Goal: Task Accomplishment & Management: Use online tool/utility

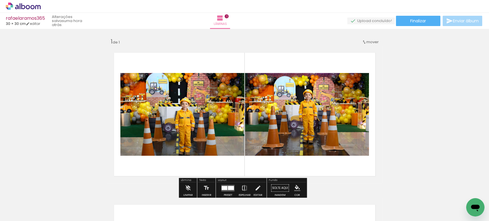
scroll to position [7, 0]
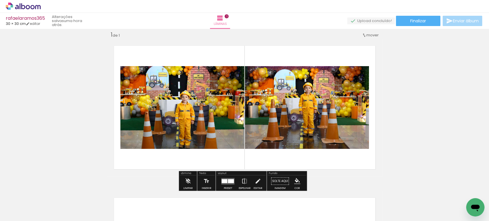
click at [92, 150] on div "Inserir lâmina 1 de 1" at bounding box center [244, 176] width 489 height 304
click at [220, 177] on div at bounding box center [227, 180] width 15 height 11
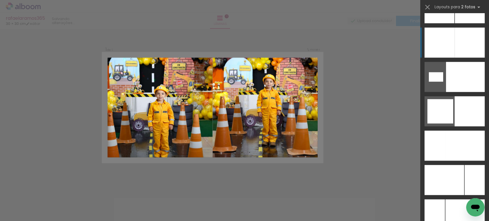
scroll to position [1845, 0]
click at [447, 45] on div at bounding box center [439, 43] width 30 height 30
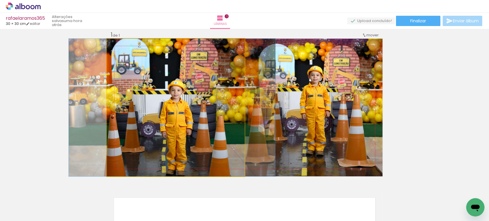
drag, startPoint x: 174, startPoint y: 127, endPoint x: 170, endPoint y: 126, distance: 3.9
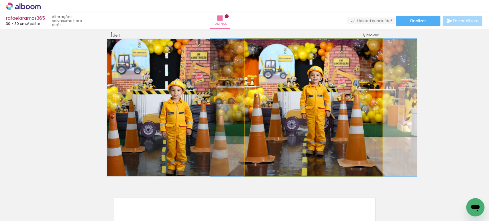
click at [322, 119] on quentale-photo at bounding box center [313, 108] width 138 height 138
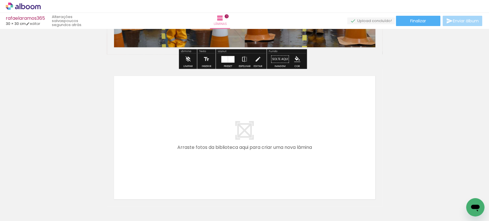
scroll to position [129, 0]
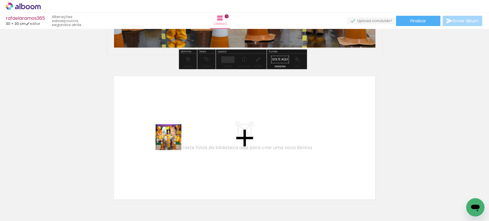
drag, startPoint x: 125, startPoint y: 199, endPoint x: 188, endPoint y: 190, distance: 64.5
click at [176, 138] on quentale-workspace at bounding box center [244, 110] width 489 height 221
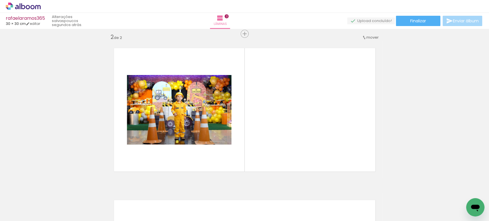
scroll to position [159, 0]
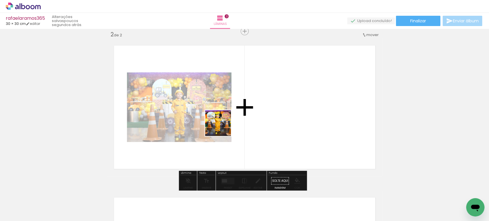
drag, startPoint x: 187, startPoint y: 202, endPoint x: 225, endPoint y: 123, distance: 87.8
click at [224, 123] on quentale-workspace at bounding box center [244, 110] width 489 height 221
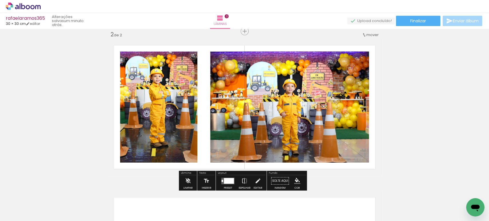
click at [221, 179] on div at bounding box center [221, 180] width 1 height 2
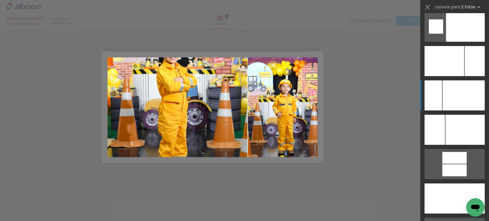
scroll to position [2480, 0]
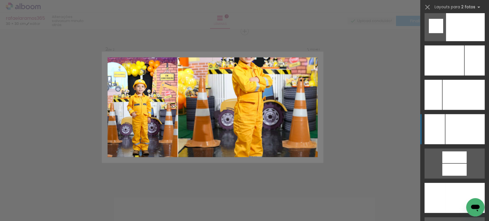
click at [452, 129] on div at bounding box center [464, 129] width 39 height 30
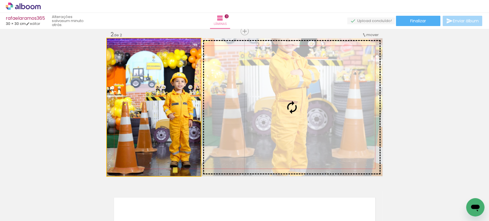
drag, startPoint x: 174, startPoint y: 104, endPoint x: 278, endPoint y: 101, distance: 104.0
click at [0, 0] on slot at bounding box center [0, 0] width 0 height 0
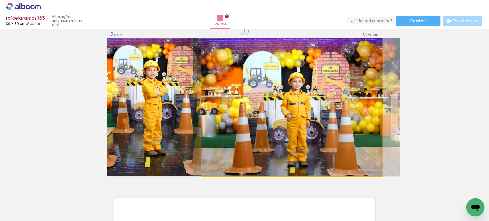
drag, startPoint x: 228, startPoint y: 114, endPoint x: 233, endPoint y: 115, distance: 5.2
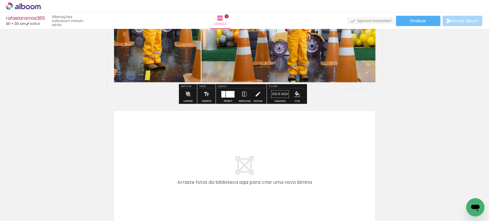
scroll to position [286, 0]
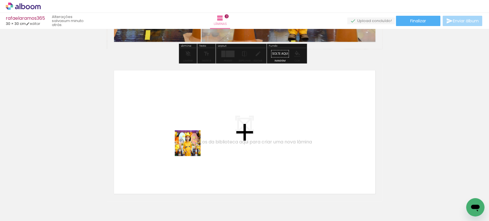
drag, startPoint x: 164, startPoint y: 199, endPoint x: 196, endPoint y: 140, distance: 67.0
click at [196, 140] on quentale-workspace at bounding box center [244, 110] width 489 height 221
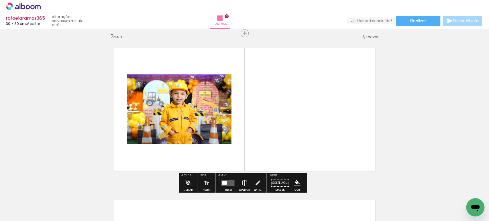
scroll to position [311, 0]
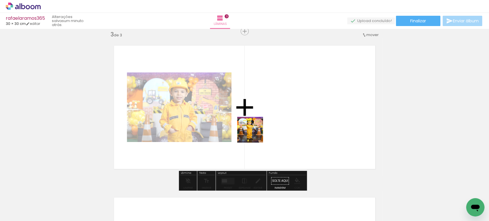
drag, startPoint x: 220, startPoint y: 199, endPoint x: 255, endPoint y: 131, distance: 77.2
click at [256, 129] on quentale-workspace at bounding box center [244, 110] width 489 height 221
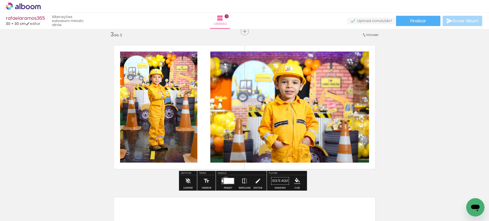
click at [224, 180] on div at bounding box center [229, 181] width 10 height 6
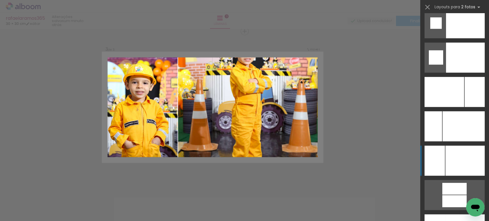
scroll to position [2448, 0]
click at [447, 163] on div at bounding box center [464, 161] width 39 height 30
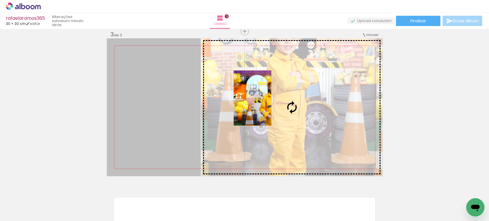
drag, startPoint x: 123, startPoint y: 102, endPoint x: 262, endPoint y: 98, distance: 139.2
click at [0, 0] on slot at bounding box center [0, 0] width 0 height 0
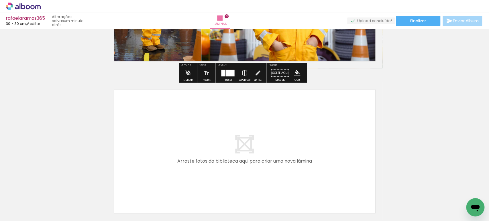
scroll to position [419, 0]
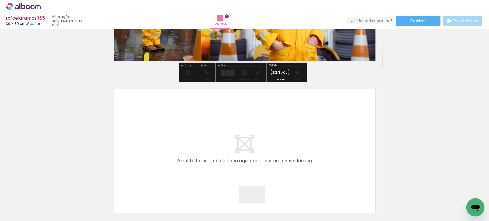
drag, startPoint x: 257, startPoint y: 208, endPoint x: 227, endPoint y: 144, distance: 70.3
click at [227, 144] on quentale-workspace at bounding box center [244, 110] width 489 height 221
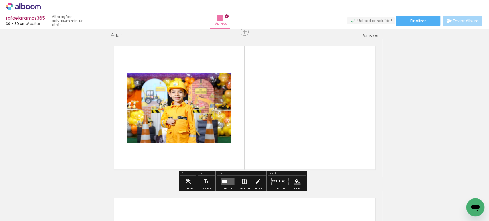
scroll to position [463, 0]
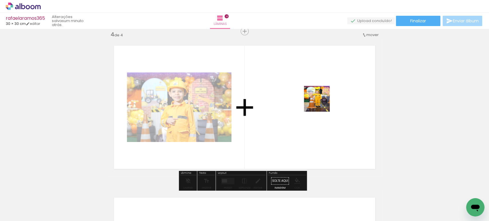
drag, startPoint x: 378, startPoint y: 207, endPoint x: 311, endPoint y: 88, distance: 136.9
click at [311, 89] on quentale-workspace at bounding box center [244, 110] width 489 height 221
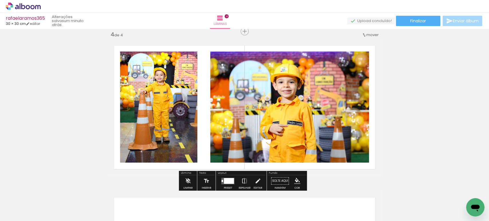
click at [222, 180] on quentale-layouter at bounding box center [227, 180] width 13 height 7
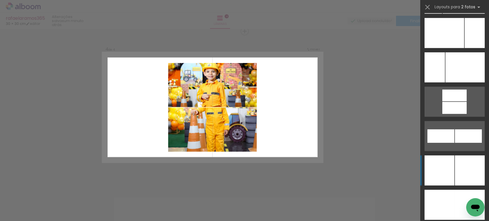
scroll to position [2542, 0]
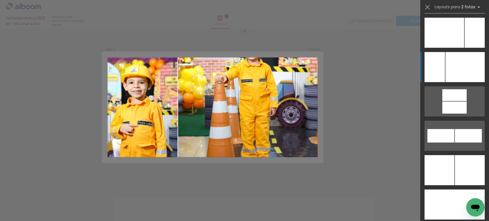
click at [459, 76] on div at bounding box center [464, 67] width 39 height 30
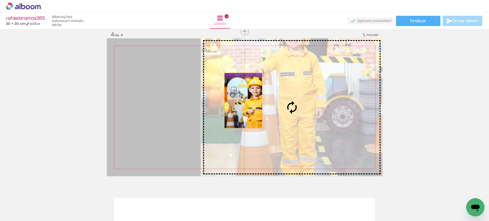
drag, startPoint x: 240, startPoint y: 100, endPoint x: 324, endPoint y: 99, distance: 83.6
click at [0, 0] on slot at bounding box center [0, 0] width 0 height 0
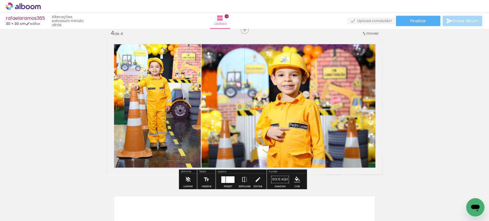
scroll to position [465, 0]
click at [242, 178] on iron-icon at bounding box center [244, 178] width 6 height 11
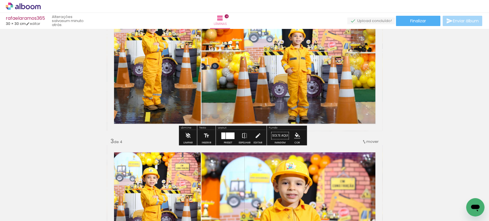
scroll to position [210, 0]
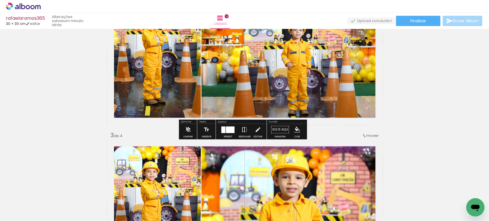
click at [242, 127] on iron-icon at bounding box center [244, 129] width 6 height 11
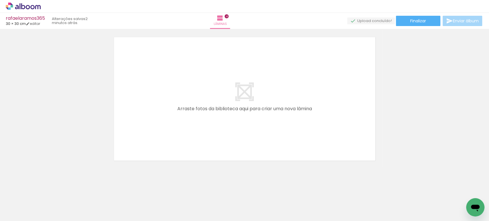
scroll to position [624, 0]
drag, startPoint x: 284, startPoint y: 200, endPoint x: 311, endPoint y: 196, distance: 27.5
click at [248, 129] on quentale-workspace at bounding box center [244, 110] width 489 height 221
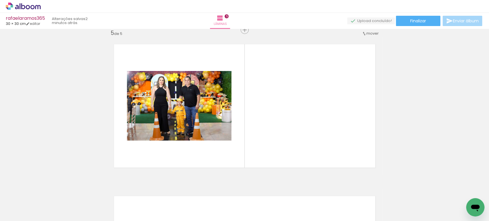
scroll to position [615, 0]
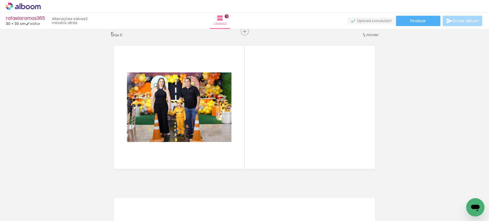
drag, startPoint x: 320, startPoint y: 204, endPoint x: 293, endPoint y: 154, distance: 56.4
click at [271, 132] on quentale-workspace at bounding box center [244, 110] width 489 height 221
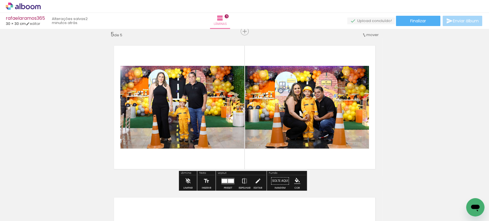
drag, startPoint x: 350, startPoint y: 203, endPoint x: 303, endPoint y: 145, distance: 74.9
click at [305, 149] on quentale-workspace at bounding box center [244, 110] width 489 height 221
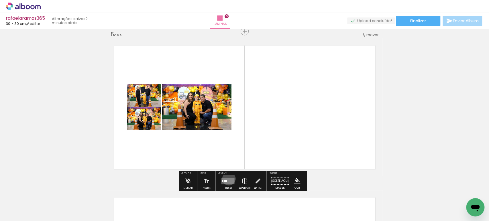
click at [227, 178] on quentale-layouter at bounding box center [227, 180] width 13 height 7
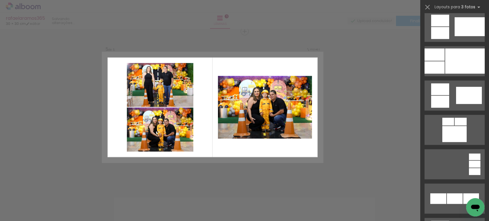
scroll to position [350, 0]
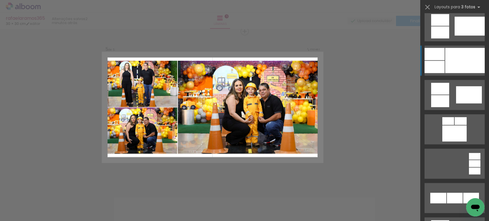
click at [455, 63] on div at bounding box center [465, 60] width 40 height 25
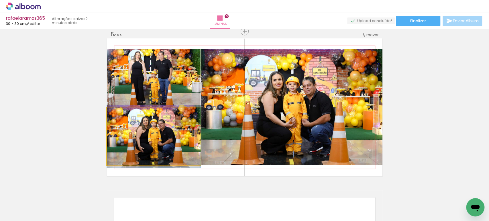
click at [170, 139] on quentale-photo at bounding box center [154, 136] width 94 height 58
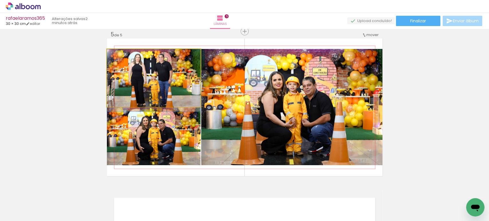
drag, startPoint x: 173, startPoint y: 79, endPoint x: 269, endPoint y: 93, distance: 97.2
click at [0, 0] on slot at bounding box center [0, 0] width 0 height 0
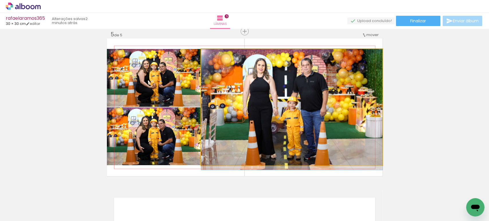
drag, startPoint x: 285, startPoint y: 115, endPoint x: 291, endPoint y: 119, distance: 6.8
click at [267, 101] on quentale-photo at bounding box center [291, 107] width 181 height 116
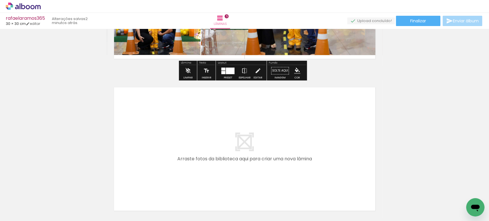
scroll to position [0, 176]
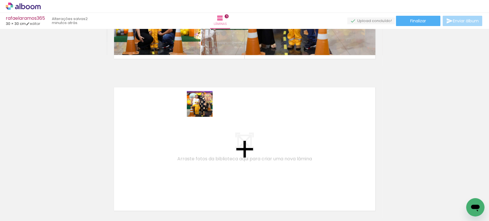
drag, startPoint x: 219, startPoint y: 136, endPoint x: 204, endPoint y: 108, distance: 32.0
click at [204, 108] on quentale-workspace at bounding box center [244, 110] width 489 height 221
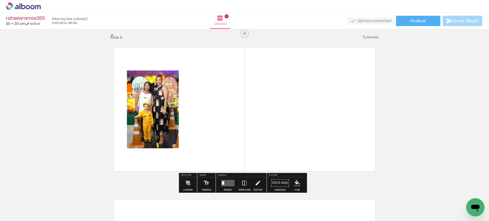
scroll to position [767, 0]
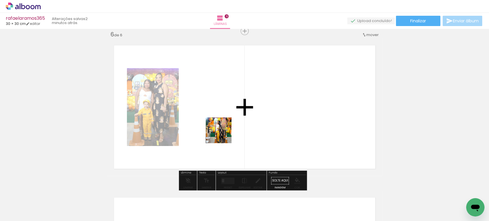
drag, startPoint x: 228, startPoint y: 202, endPoint x: 221, endPoint y: 123, distance: 79.6
click at [221, 123] on quentale-workspace at bounding box center [244, 110] width 489 height 221
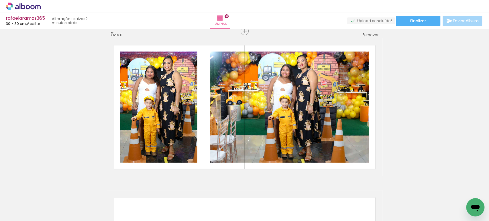
scroll to position [0, 303]
click at [265, 206] on div at bounding box center [267, 201] width 28 height 19
click at [179, 203] on div at bounding box center [171, 202] width 28 height 16
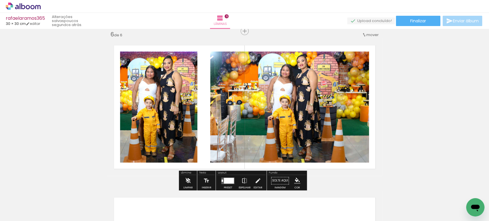
click at [187, 179] on iron-icon at bounding box center [188, 180] width 6 height 11
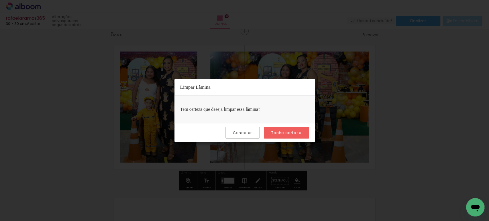
click at [283, 125] on div "Cancelar Tenho certeza" at bounding box center [244, 132] width 140 height 19
click at [284, 138] on paper-button "Tenho certeza" at bounding box center [286, 133] width 45 height 12
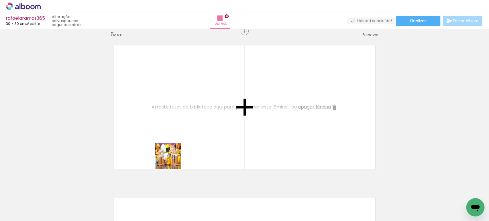
drag, startPoint x: 171, startPoint y: 204, endPoint x: 174, endPoint y: 113, distance: 90.5
click at [174, 113] on quentale-workspace at bounding box center [244, 110] width 489 height 221
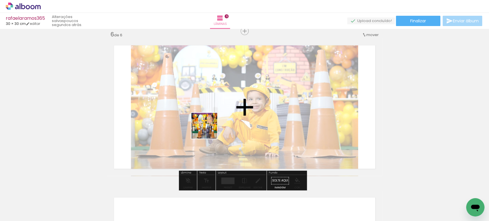
drag, startPoint x: 211, startPoint y: 200, endPoint x: 208, endPoint y: 125, distance: 75.1
click at [208, 127] on quentale-workspace at bounding box center [244, 110] width 489 height 221
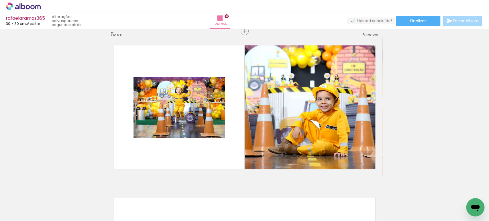
scroll to position [0, 471]
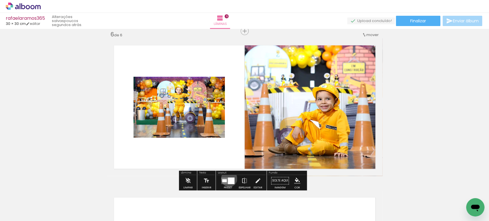
click at [228, 179] on div at bounding box center [231, 180] width 7 height 7
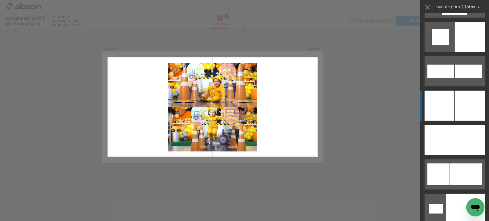
scroll to position [891, 0]
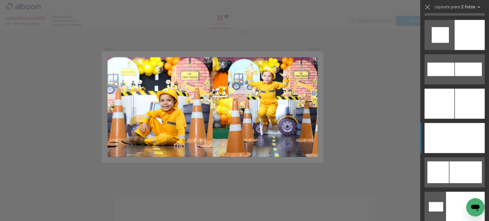
click at [446, 131] on div at bounding box center [439, 138] width 30 height 30
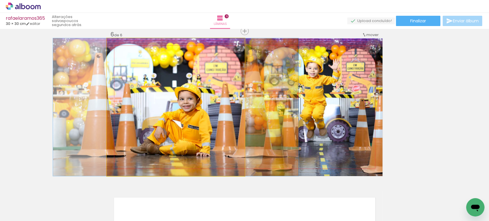
click at [186, 121] on quentale-photo at bounding box center [176, 107] width 138 height 138
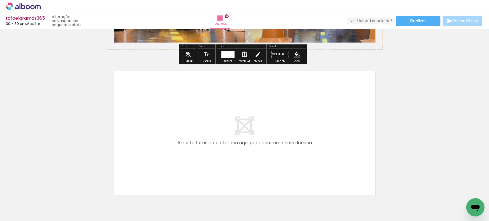
scroll to position [894, 0]
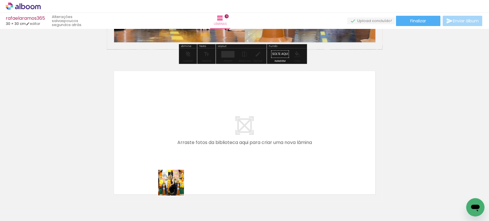
drag, startPoint x: 175, startPoint y: 187, endPoint x: 174, endPoint y: 149, distance: 37.5
click at [174, 149] on quentale-workspace at bounding box center [244, 110] width 489 height 221
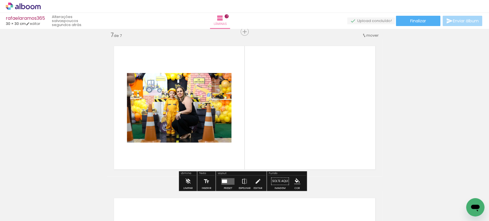
scroll to position [919, 0]
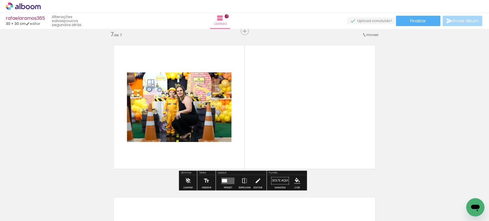
drag, startPoint x: 229, startPoint y: 200, endPoint x: 229, endPoint y: 146, distance: 54.1
click at [229, 147] on quentale-workspace at bounding box center [244, 110] width 489 height 221
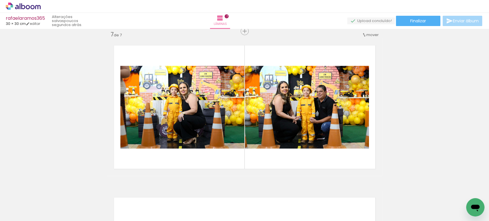
drag, startPoint x: 196, startPoint y: 206, endPoint x: 202, endPoint y: 153, distance: 53.6
click at [201, 155] on quentale-workspace at bounding box center [244, 110] width 489 height 221
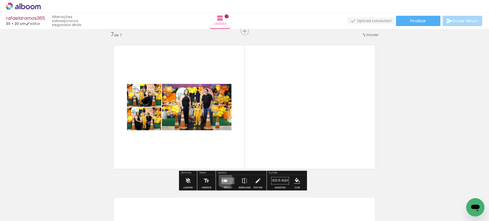
click at [224, 179] on div at bounding box center [225, 180] width 3 height 2
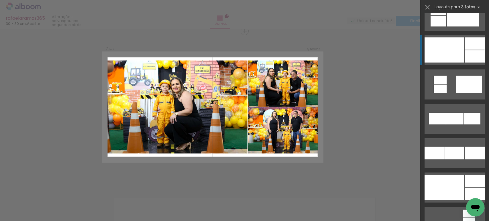
scroll to position [636, 0]
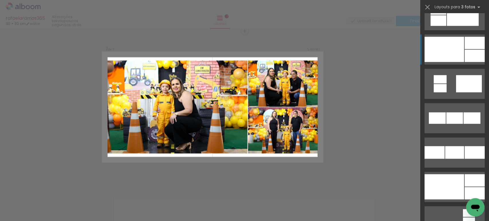
click at [442, 51] on div at bounding box center [444, 49] width 40 height 25
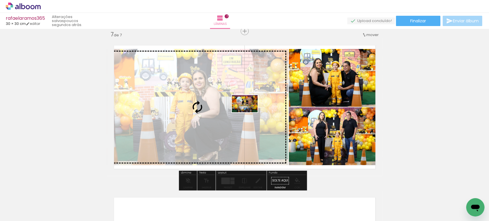
drag, startPoint x: 264, startPoint y: 202, endPoint x: 249, endPoint y: 112, distance: 91.2
click at [249, 112] on quentale-workspace at bounding box center [244, 110] width 489 height 221
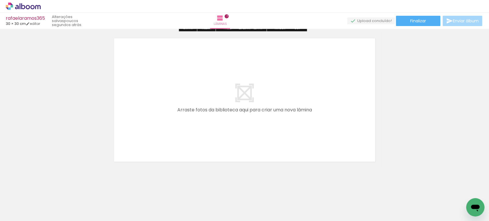
drag, startPoint x: 294, startPoint y: 202, endPoint x: 255, endPoint y: 118, distance: 92.5
click at [255, 118] on quentale-workspace at bounding box center [244, 110] width 489 height 221
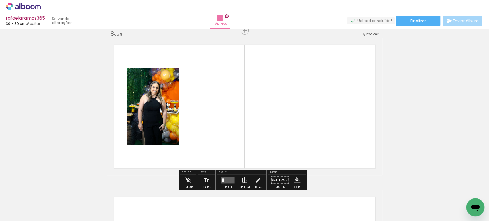
scroll to position [1071, 0]
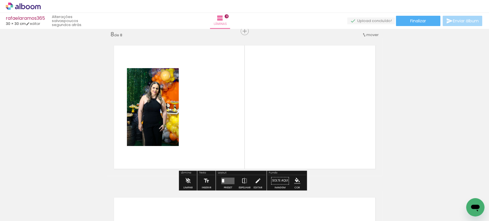
drag, startPoint x: 168, startPoint y: 204, endPoint x: 202, endPoint y: 127, distance: 83.8
click at [201, 129] on quentale-workspace at bounding box center [244, 110] width 489 height 221
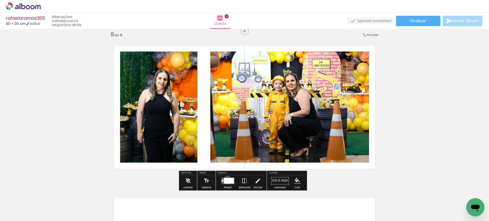
click at [226, 179] on div at bounding box center [229, 181] width 10 height 6
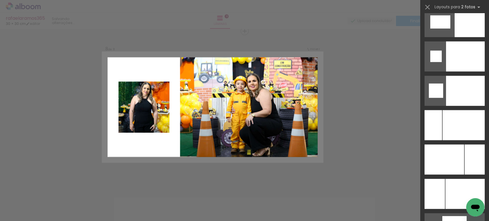
scroll to position [2416, 0]
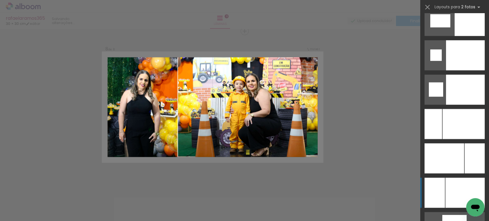
click at [452, 191] on div at bounding box center [464, 193] width 39 height 30
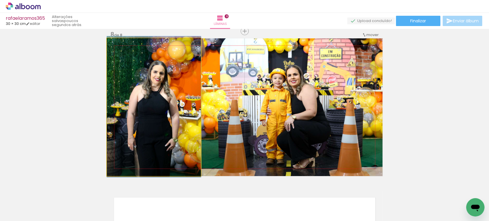
drag, startPoint x: 141, startPoint y: 112, endPoint x: 146, endPoint y: 111, distance: 5.7
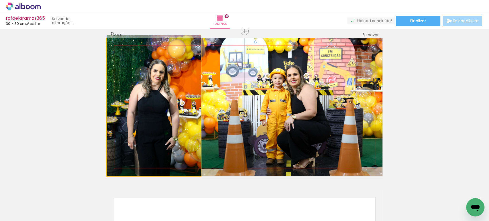
drag, startPoint x: 146, startPoint y: 115, endPoint x: 149, endPoint y: 96, distance: 19.6
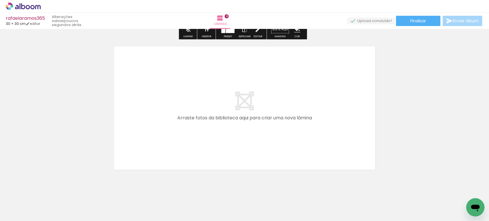
scroll to position [0, 396]
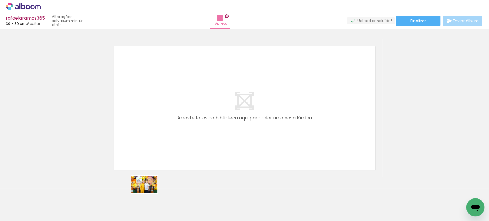
click at [148, 200] on div at bounding box center [143, 201] width 28 height 19
drag, startPoint x: 167, startPoint y: 202, endPoint x: 183, endPoint y: 164, distance: 41.5
click at [177, 114] on quentale-workspace at bounding box center [244, 110] width 489 height 221
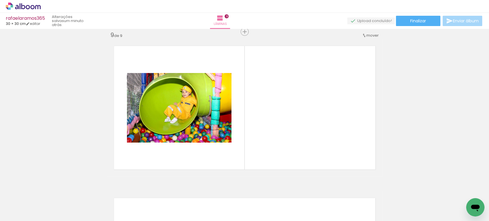
scroll to position [1223, 0]
drag, startPoint x: 197, startPoint y: 202, endPoint x: 197, endPoint y: 143, distance: 58.1
click at [197, 138] on quentale-workspace at bounding box center [244, 110] width 489 height 221
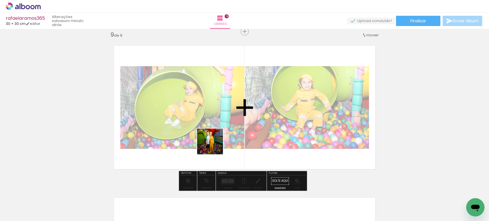
drag, startPoint x: 222, startPoint y: 198, endPoint x: 213, endPoint y: 136, distance: 62.9
click at [212, 134] on quentale-workspace at bounding box center [244, 110] width 489 height 221
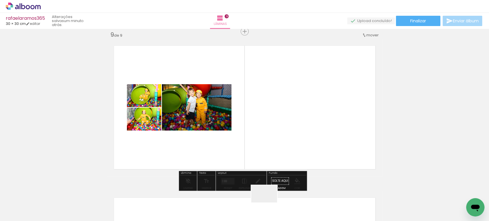
drag, startPoint x: 269, startPoint y: 204, endPoint x: 246, endPoint y: 109, distance: 98.0
click at [247, 112] on quentale-workspace at bounding box center [244, 110] width 489 height 221
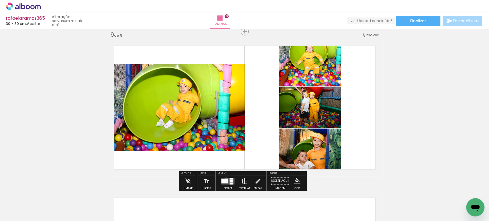
click at [225, 179] on div at bounding box center [224, 181] width 7 height 4
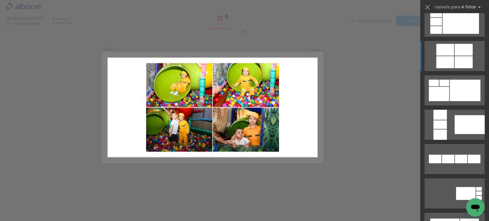
scroll to position [286, 0]
click at [448, 56] on div at bounding box center [445, 62] width 18 height 12
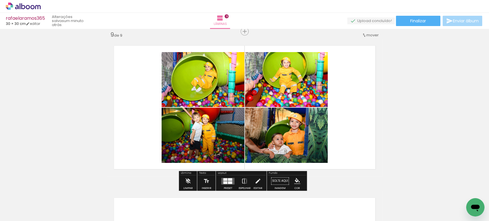
click at [218, 83] on quentale-photo at bounding box center [202, 79] width 83 height 55
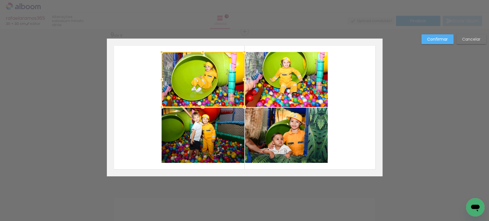
click at [218, 83] on div at bounding box center [202, 79] width 83 height 55
click at [213, 126] on quentale-photo at bounding box center [202, 135] width 83 height 55
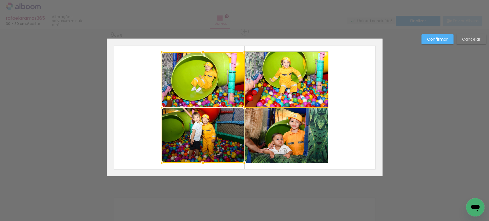
click at [279, 72] on quentale-photo at bounding box center [286, 79] width 83 height 55
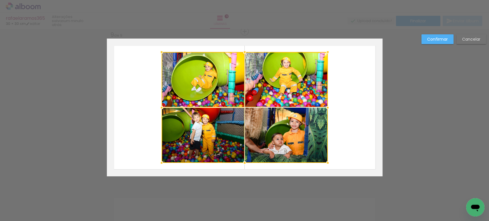
click at [275, 134] on div at bounding box center [244, 107] width 166 height 111
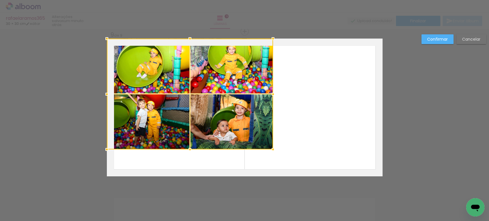
drag, startPoint x: 301, startPoint y: 143, endPoint x: 217, endPoint y: 107, distance: 90.9
click at [217, 107] on div at bounding box center [190, 94] width 166 height 111
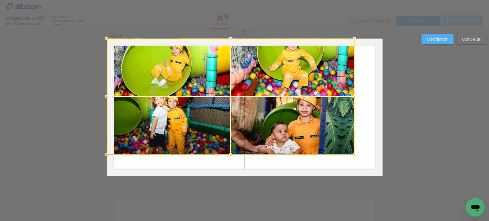
drag, startPoint x: 291, startPoint y: 170, endPoint x: 488, endPoint y: 236, distance: 208.1
click at [488, 221] on html "link( href="../../bower_components/polymer/polymer.html" rel="import" ) picture…" at bounding box center [244, 110] width 489 height 221
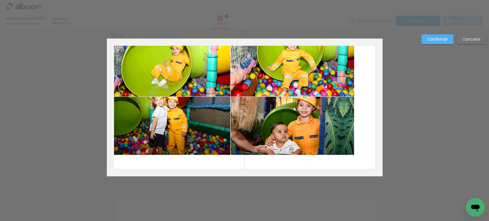
click at [179, 74] on quentale-photo at bounding box center [169, 68] width 124 height 58
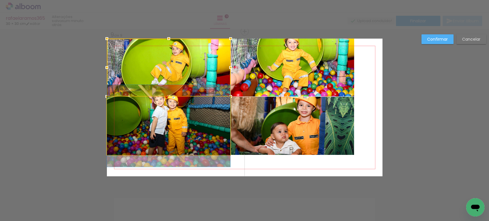
click at [182, 124] on quentale-photo at bounding box center [168, 126] width 123 height 58
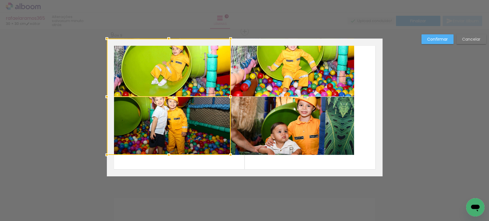
click at [247, 70] on quentale-photo at bounding box center [292, 68] width 124 height 58
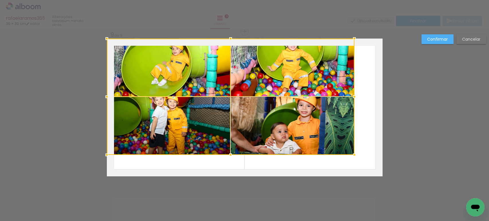
click at [262, 116] on div at bounding box center [230, 97] width 247 height 116
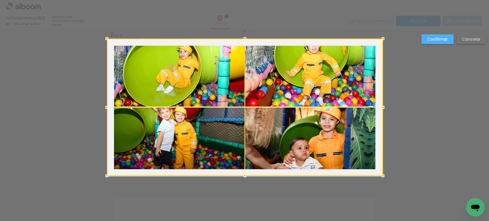
drag, startPoint x: 351, startPoint y: 155, endPoint x: 267, endPoint y: 114, distance: 93.5
click at [267, 114] on div at bounding box center [245, 107] width 276 height 137
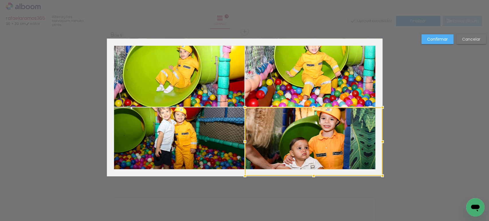
click at [427, 44] on div "Confirmar Cancelar" at bounding box center [452, 41] width 68 height 14
click at [0, 0] on slot "Confirmar" at bounding box center [0, 0] width 0 height 0
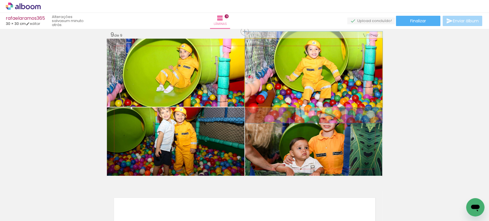
drag, startPoint x: 310, startPoint y: 65, endPoint x: 311, endPoint y: 68, distance: 2.9
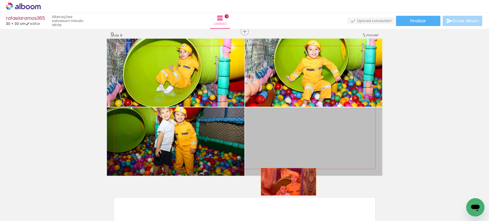
drag, startPoint x: 288, startPoint y: 143, endPoint x: 283, endPoint y: 197, distance: 53.5
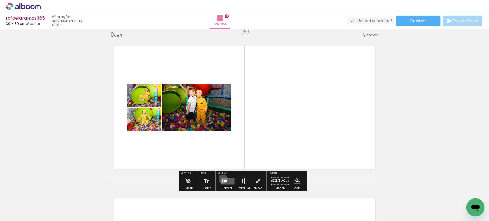
click at [221, 179] on quentale-layouter at bounding box center [227, 181] width 13 height 7
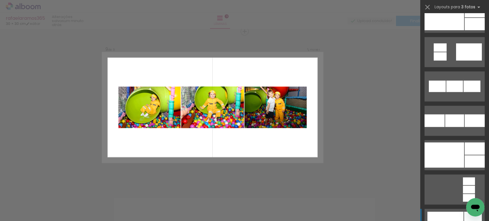
scroll to position [668, 0]
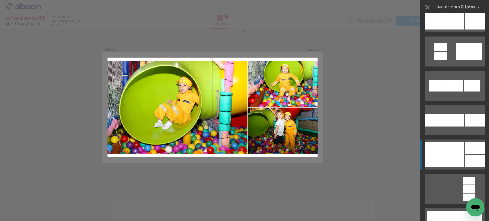
click at [454, 155] on div at bounding box center [444, 154] width 40 height 25
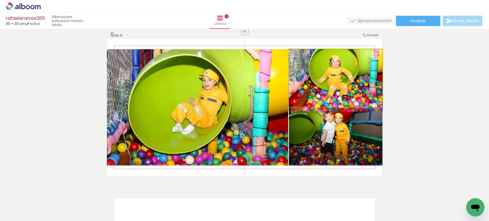
drag, startPoint x: 340, startPoint y: 79, endPoint x: 255, endPoint y: 106, distance: 89.0
click at [0, 0] on slot at bounding box center [0, 0] width 0 height 0
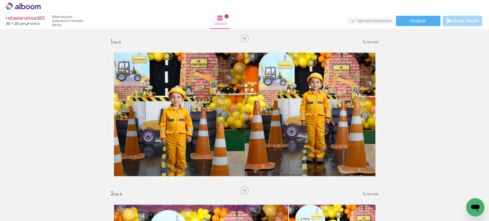
scroll to position [0, 631]
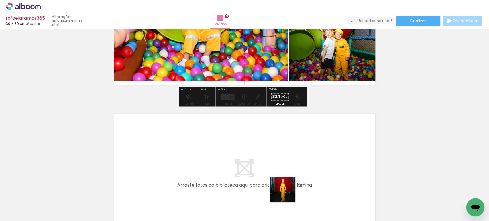
drag, startPoint x: 292, startPoint y: 200, endPoint x: 325, endPoint y: 196, distance: 32.8
click at [250, 147] on quentale-workspace at bounding box center [244, 110] width 489 height 221
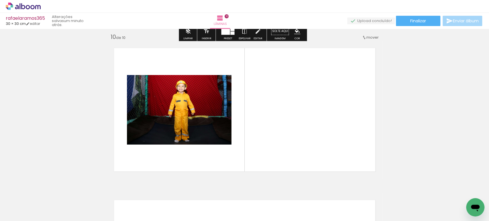
scroll to position [1375, 0]
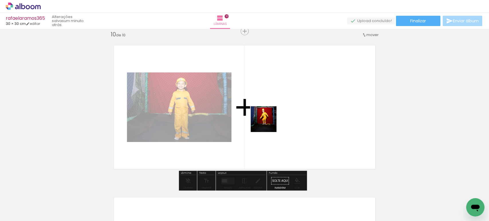
drag, startPoint x: 290, startPoint y: 150, endPoint x: 243, endPoint y: 94, distance: 73.8
click at [243, 94] on quentale-workspace at bounding box center [244, 110] width 489 height 221
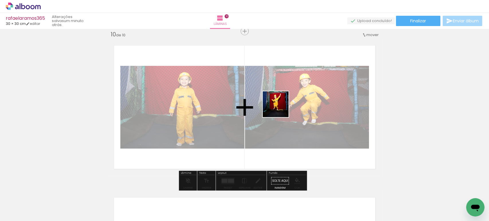
drag, startPoint x: 315, startPoint y: 142, endPoint x: 272, endPoint y: 100, distance: 59.9
click at [272, 100] on quentale-workspace at bounding box center [244, 110] width 489 height 221
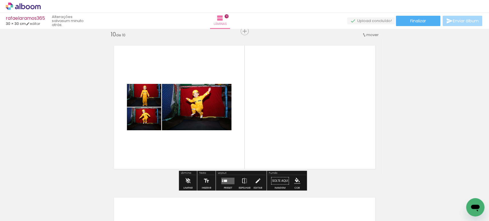
click at [227, 178] on quentale-layouter at bounding box center [227, 180] width 13 height 7
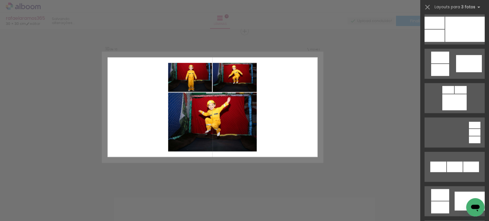
scroll to position [381, 0]
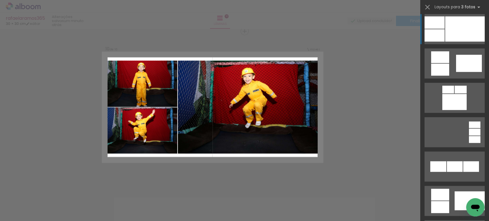
click at [451, 24] on div at bounding box center [465, 28] width 40 height 25
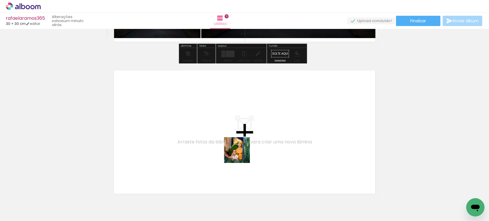
drag, startPoint x: 260, startPoint y: 205, endPoint x: 241, endPoint y: 154, distance: 54.5
click at [241, 154] on quentale-workspace at bounding box center [244, 110] width 489 height 221
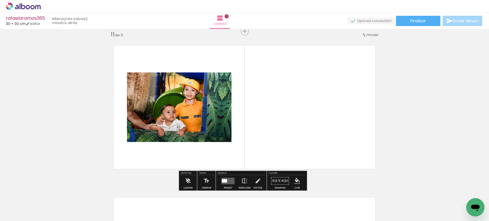
scroll to position [0, 790]
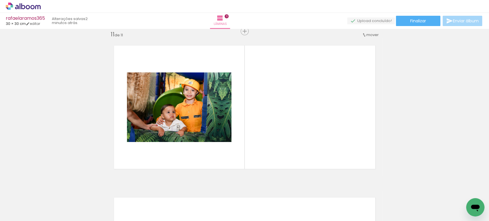
drag, startPoint x: 232, startPoint y: 205, endPoint x: 247, endPoint y: 164, distance: 43.3
click at [246, 153] on quentale-workspace at bounding box center [244, 110] width 489 height 221
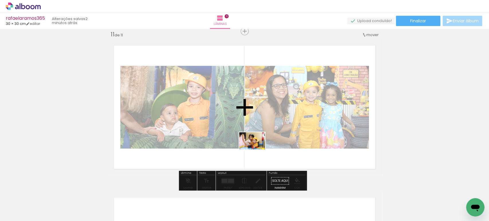
drag, startPoint x: 252, startPoint y: 198, endPoint x: 260, endPoint y: 160, distance: 38.8
click at [256, 149] on quentale-workspace at bounding box center [244, 110] width 489 height 221
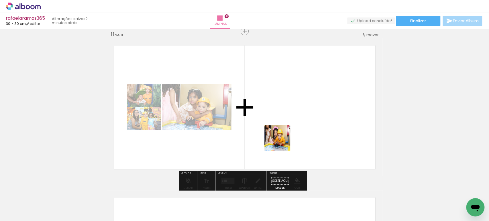
drag, startPoint x: 290, startPoint y: 201, endPoint x: 281, endPoint y: 142, distance: 60.2
click at [281, 142] on quentale-workspace at bounding box center [244, 110] width 489 height 221
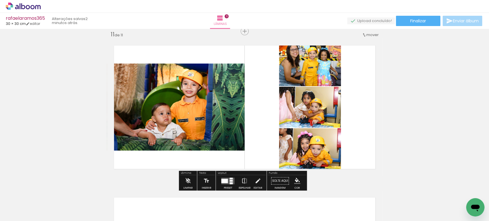
click at [224, 179] on div at bounding box center [224, 181] width 7 height 4
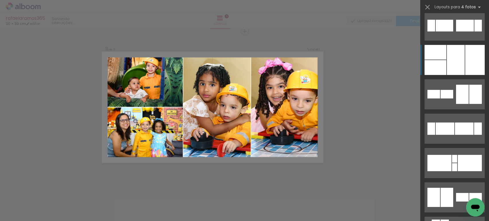
scroll to position [5640, 0]
click at [458, 62] on div at bounding box center [456, 60] width 18 height 30
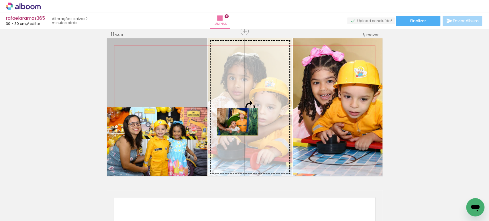
drag, startPoint x: 160, startPoint y: 79, endPoint x: 234, endPoint y: 122, distance: 85.9
click at [0, 0] on slot at bounding box center [0, 0] width 0 height 0
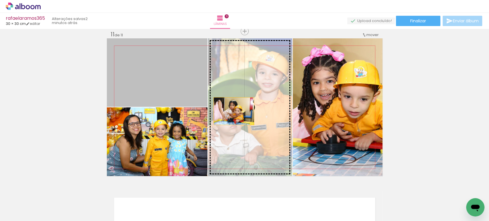
drag, startPoint x: 169, startPoint y: 81, endPoint x: 231, endPoint y: 111, distance: 69.5
click at [0, 0] on slot at bounding box center [0, 0] width 0 height 0
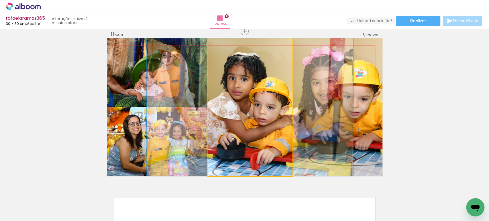
click at [263, 119] on quentale-photo at bounding box center [250, 107] width 84 height 138
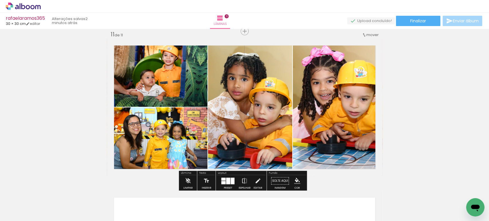
click at [227, 180] on div at bounding box center [228, 180] width 4 height 7
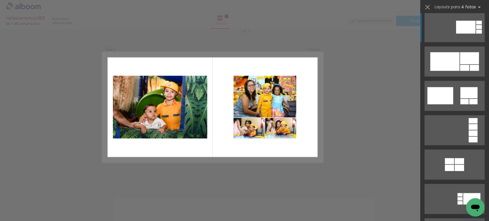
scroll to position [452, 0]
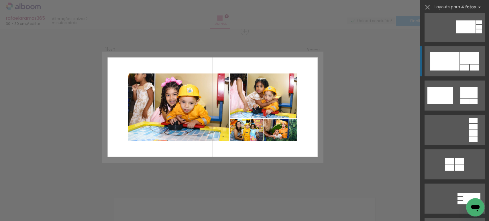
click at [449, 56] on div at bounding box center [444, 61] width 29 height 19
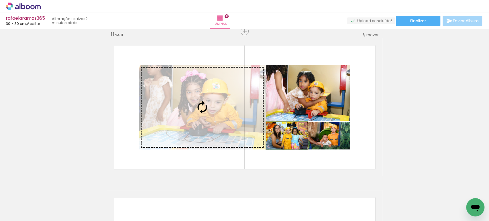
drag, startPoint x: 294, startPoint y: 136, endPoint x: 198, endPoint y: 95, distance: 104.2
click at [0, 0] on slot at bounding box center [0, 0] width 0 height 0
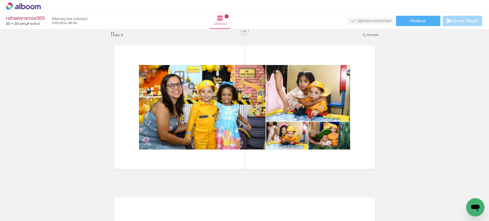
scroll to position [0, 825]
drag, startPoint x: 292, startPoint y: 200, endPoint x: 288, endPoint y: 119, distance: 80.5
click at [289, 129] on quentale-workspace at bounding box center [244, 110] width 489 height 221
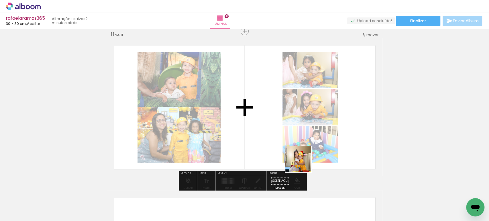
drag, startPoint x: 322, startPoint y: 202, endPoint x: 253, endPoint y: 90, distance: 130.9
click at [253, 90] on quentale-workspace at bounding box center [244, 110] width 489 height 221
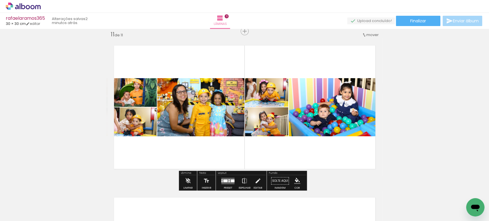
click at [228, 180] on quentale-layouter at bounding box center [227, 180] width 13 height 7
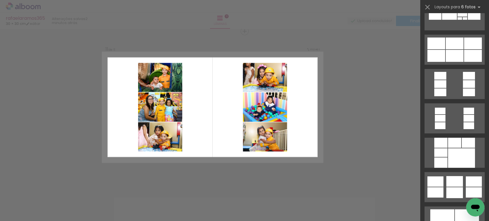
scroll to position [1460, 0]
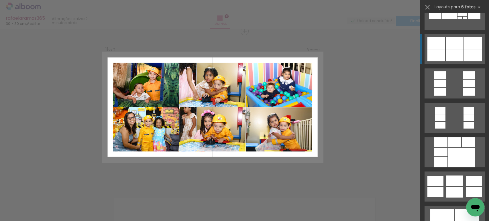
click at [452, 51] on div at bounding box center [454, 55] width 18 height 12
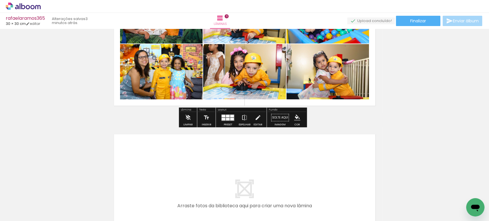
scroll to position [1591, 0]
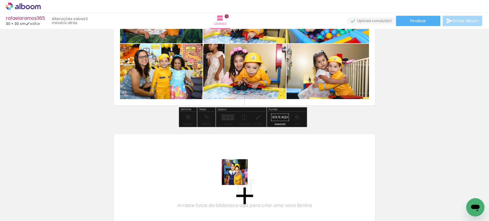
drag, startPoint x: 239, startPoint y: 176, endPoint x: 284, endPoint y: 196, distance: 49.1
click at [232, 164] on quentale-workspace at bounding box center [244, 110] width 489 height 221
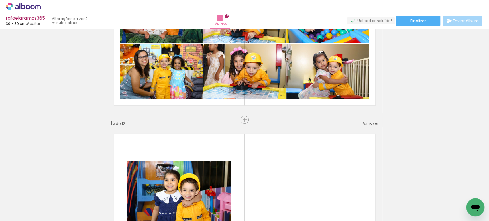
scroll to position [1679, 0]
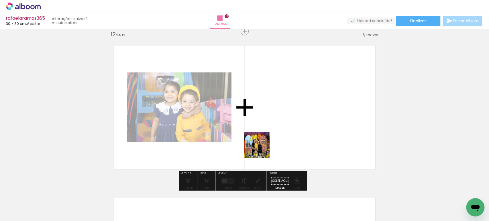
drag, startPoint x: 292, startPoint y: 203, endPoint x: 295, endPoint y: 156, distance: 47.3
click at [252, 128] on quentale-workspace at bounding box center [244, 110] width 489 height 221
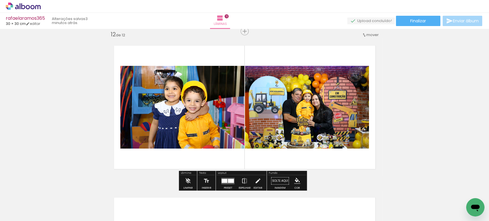
drag, startPoint x: 322, startPoint y: 201, endPoint x: 266, endPoint y: 100, distance: 115.2
click at [266, 100] on quentale-workspace at bounding box center [244, 110] width 489 height 221
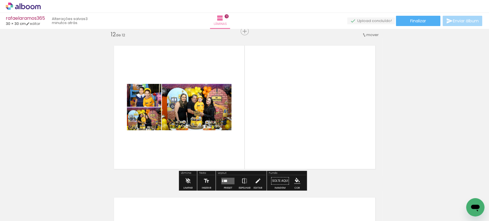
click at [230, 180] on quentale-layouter at bounding box center [227, 180] width 13 height 7
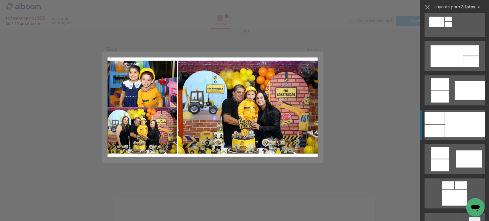
scroll to position [286, 0]
click at [451, 129] on div at bounding box center [465, 124] width 40 height 25
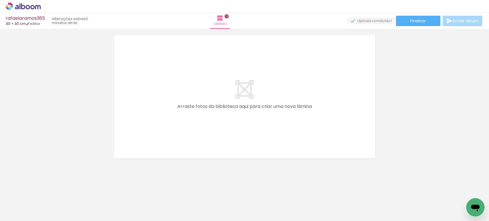
scroll to position [0, 1051]
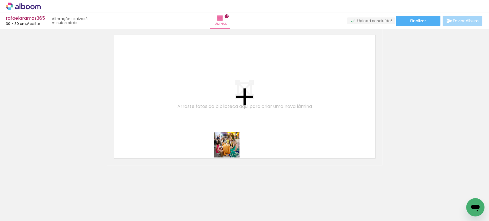
drag, startPoint x: 231, startPoint y: 167, endPoint x: 244, endPoint y: 152, distance: 19.7
click at [230, 130] on quentale-workspace at bounding box center [244, 110] width 489 height 221
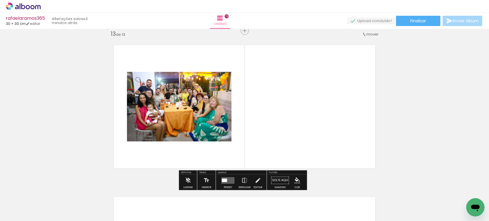
scroll to position [1831, 0]
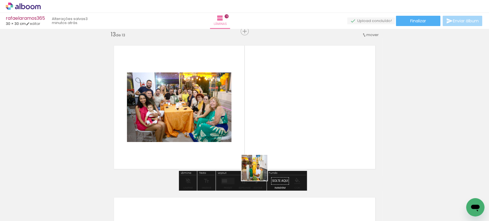
drag, startPoint x: 259, startPoint y: 199, endPoint x: 258, endPoint y: 134, distance: 64.7
click at [258, 134] on quentale-workspace at bounding box center [244, 110] width 489 height 221
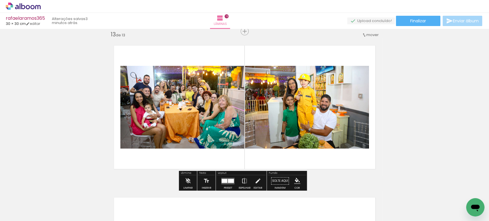
drag, startPoint x: 291, startPoint y: 205, endPoint x: 272, endPoint y: 133, distance: 75.1
click at [272, 133] on quentale-workspace at bounding box center [244, 110] width 489 height 221
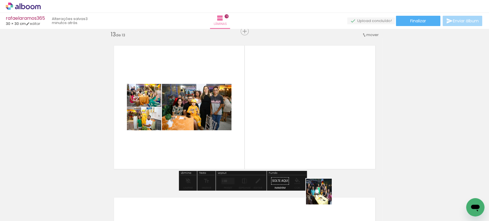
drag, startPoint x: 324, startPoint y: 201, endPoint x: 318, endPoint y: 133, distance: 68.4
click at [318, 133] on quentale-workspace at bounding box center [244, 110] width 489 height 221
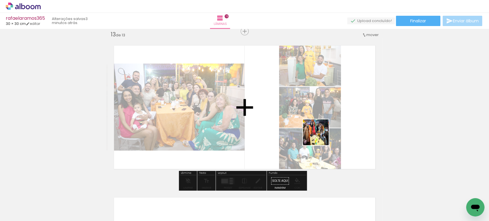
drag, startPoint x: 357, startPoint y: 202, endPoint x: 312, endPoint y: 122, distance: 91.4
click at [313, 125] on quentale-workspace at bounding box center [244, 110] width 489 height 221
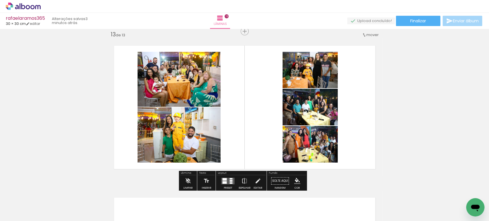
click at [223, 178] on div at bounding box center [224, 179] width 4 height 3
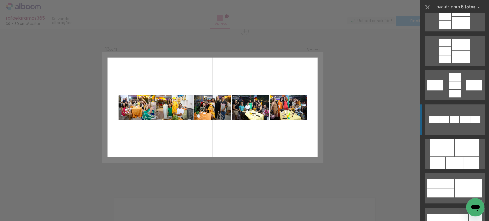
scroll to position [222, 0]
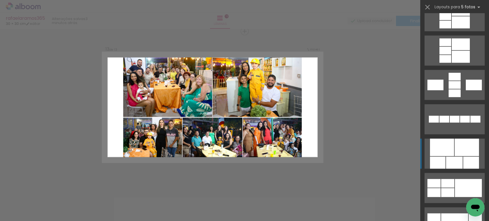
click at [448, 148] on div at bounding box center [442, 147] width 24 height 17
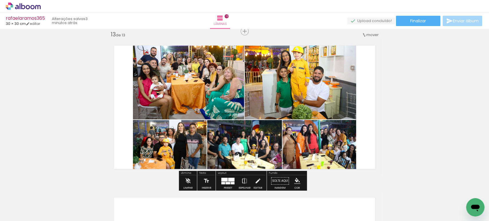
click at [317, 151] on quentale-photo at bounding box center [319, 148] width 74 height 56
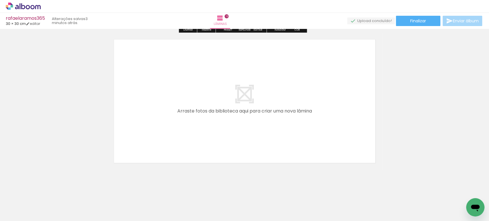
scroll to position [0, 1099]
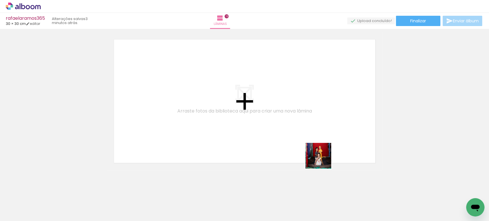
drag, startPoint x: 339, startPoint y: 196, endPoint x: 301, endPoint y: 122, distance: 83.3
click at [301, 122] on quentale-workspace at bounding box center [244, 110] width 489 height 221
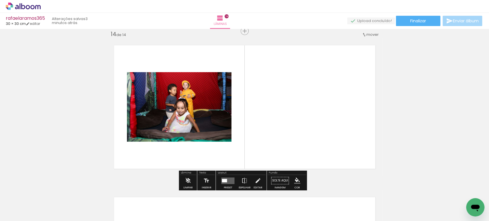
scroll to position [1983, 0]
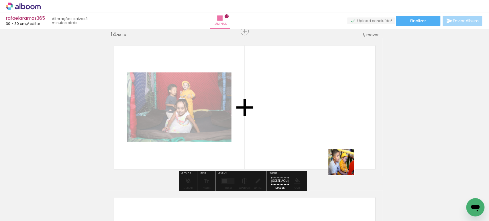
drag, startPoint x: 355, startPoint y: 177, endPoint x: 298, endPoint y: 116, distance: 83.9
click at [298, 116] on quentale-workspace at bounding box center [244, 110] width 489 height 221
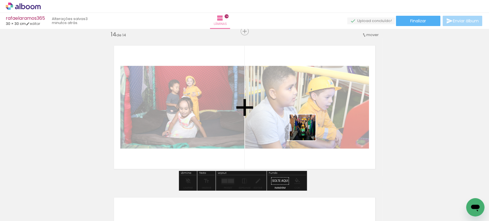
drag, startPoint x: 393, startPoint y: 199, endPoint x: 290, endPoint y: 117, distance: 131.8
click at [291, 118] on quentale-workspace at bounding box center [244, 110] width 489 height 221
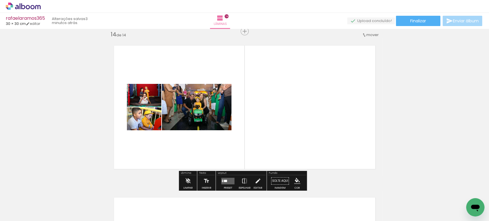
click at [229, 181] on quentale-layouter at bounding box center [227, 180] width 13 height 7
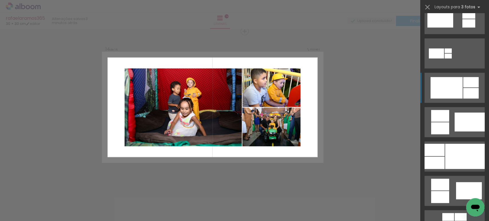
scroll to position [254, 0]
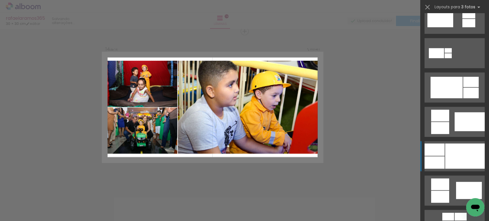
click at [450, 153] on div at bounding box center [465, 155] width 40 height 25
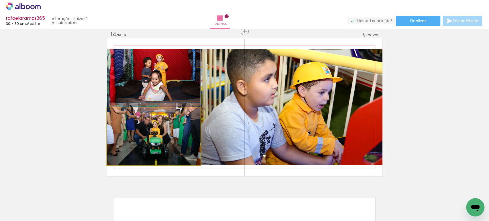
drag, startPoint x: 166, startPoint y: 131, endPoint x: 313, endPoint y: 95, distance: 151.3
click at [0, 0] on slot at bounding box center [0, 0] width 0 height 0
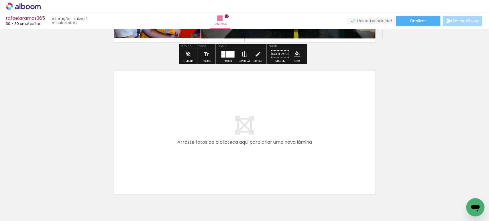
scroll to position [2110, 0]
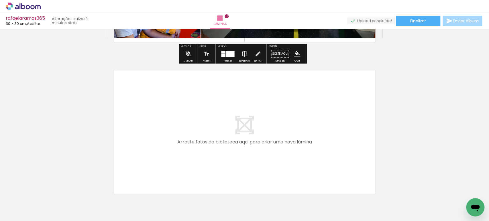
drag, startPoint x: 433, startPoint y: 198, endPoint x: 320, endPoint y: 132, distance: 130.8
click at [320, 132] on quentale-workspace at bounding box center [244, 110] width 489 height 221
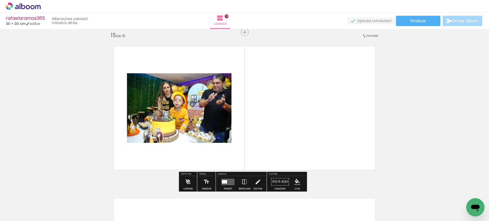
scroll to position [2135, 0]
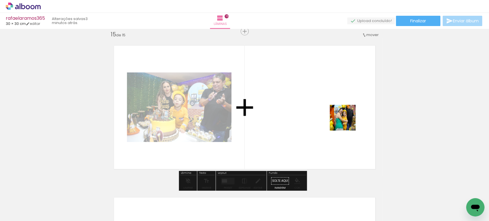
drag, startPoint x: 461, startPoint y: 198, endPoint x: 317, endPoint y: 105, distance: 171.3
click at [317, 105] on quentale-workspace at bounding box center [244, 110] width 489 height 221
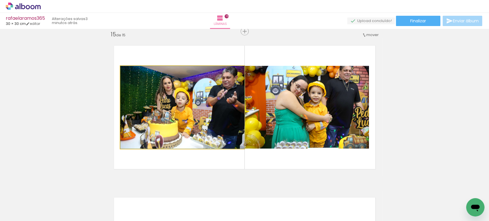
drag, startPoint x: 187, startPoint y: 102, endPoint x: 331, endPoint y: 107, distance: 143.8
click at [0, 0] on slot at bounding box center [0, 0] width 0 height 0
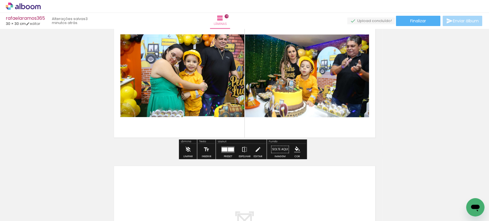
scroll to position [2167, 0]
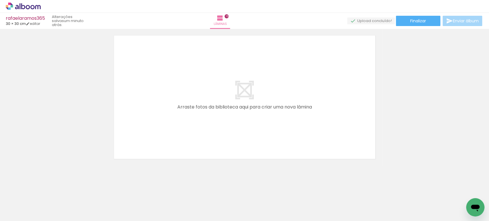
scroll to position [2298, 0]
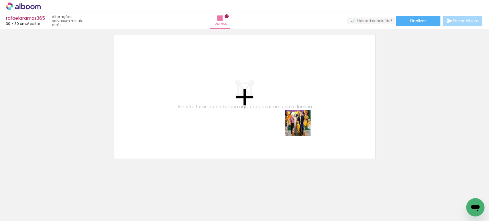
drag, startPoint x: 317, startPoint y: 198, endPoint x: 302, endPoint y: 127, distance: 72.9
click at [302, 127] on quentale-workspace at bounding box center [244, 110] width 489 height 221
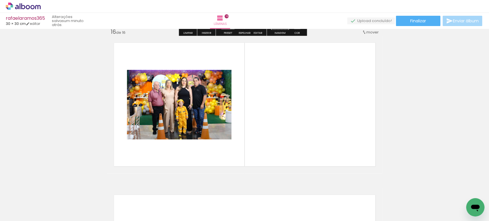
scroll to position [2287, 0]
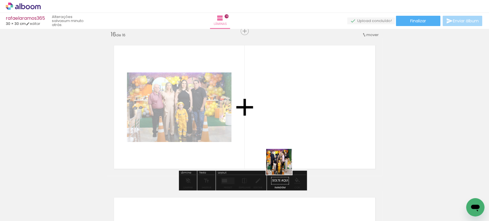
drag, startPoint x: 286, startPoint y: 186, endPoint x: 274, endPoint y: 156, distance: 32.0
click at [275, 124] on quentale-workspace at bounding box center [244, 110] width 489 height 221
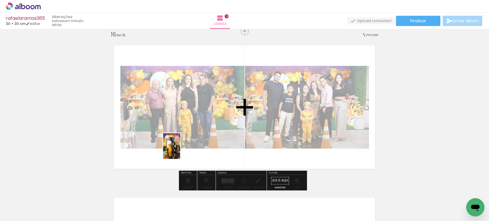
drag, startPoint x: 161, startPoint y: 201, endPoint x: 180, endPoint y: 150, distance: 54.3
click at [180, 150] on quentale-workspace at bounding box center [244, 110] width 489 height 221
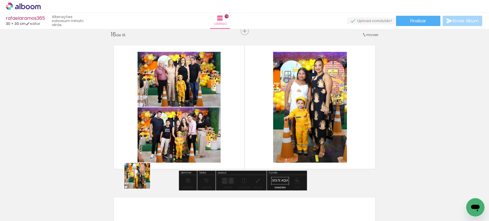
drag, startPoint x: 128, startPoint y: 200, endPoint x: 230, endPoint y: 117, distance: 131.7
click at [216, 113] on quentale-workspace at bounding box center [244, 110] width 489 height 221
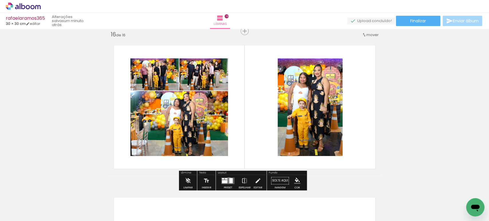
click at [229, 180] on div at bounding box center [230, 180] width 3 height 5
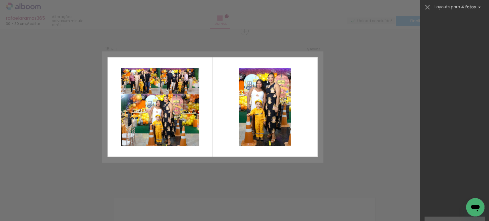
scroll to position [2643, 0]
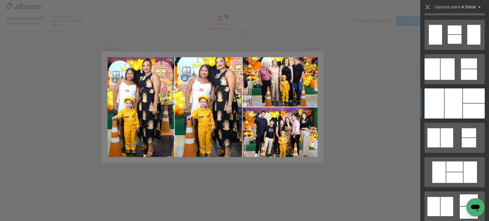
click at [455, 102] on div at bounding box center [453, 103] width 18 height 30
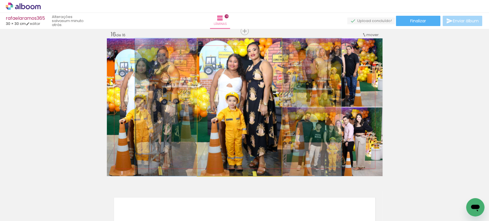
drag, startPoint x: 251, startPoint y: 87, endPoint x: 250, endPoint y: 90, distance: 3.4
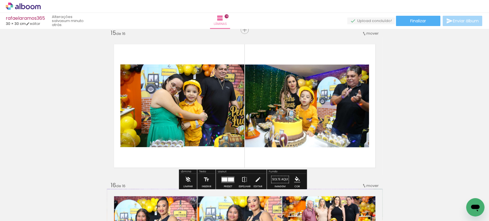
scroll to position [2137, 0]
drag, startPoint x: 254, startPoint y: 198, endPoint x: 231, endPoint y: 115, distance: 86.4
click at [231, 119] on quentale-workspace at bounding box center [244, 110] width 489 height 221
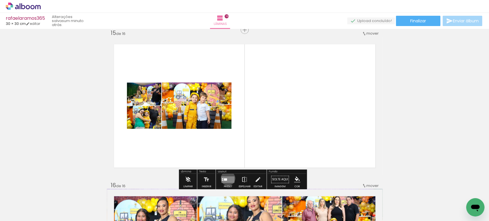
click at [226, 178] on quentale-layouter at bounding box center [227, 179] width 13 height 7
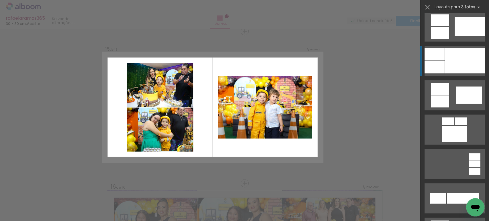
scroll to position [350, 0]
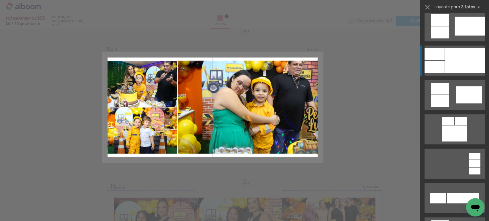
click at [454, 57] on div at bounding box center [465, 60] width 40 height 25
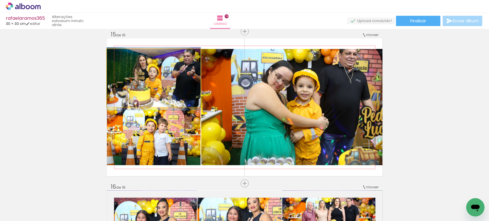
drag, startPoint x: 166, startPoint y: 76, endPoint x: 261, endPoint y: 94, distance: 96.5
click at [0, 0] on slot at bounding box center [0, 0] width 0 height 0
